Goal: Task Accomplishment & Management: Manage account settings

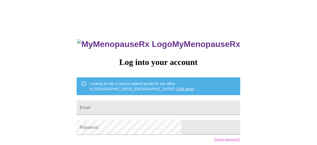
type input "[EMAIL_ADDRESS][DOMAIN_NAME]"
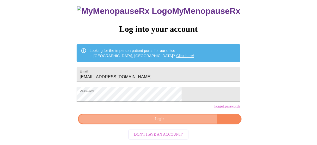
click at [177, 122] on span "Login" at bounding box center [160, 119] width 152 height 7
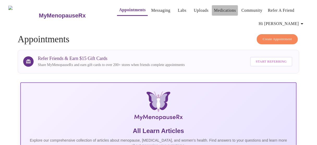
click at [218, 7] on link "Medications" at bounding box center [225, 10] width 22 height 7
